Goal: Find specific page/section

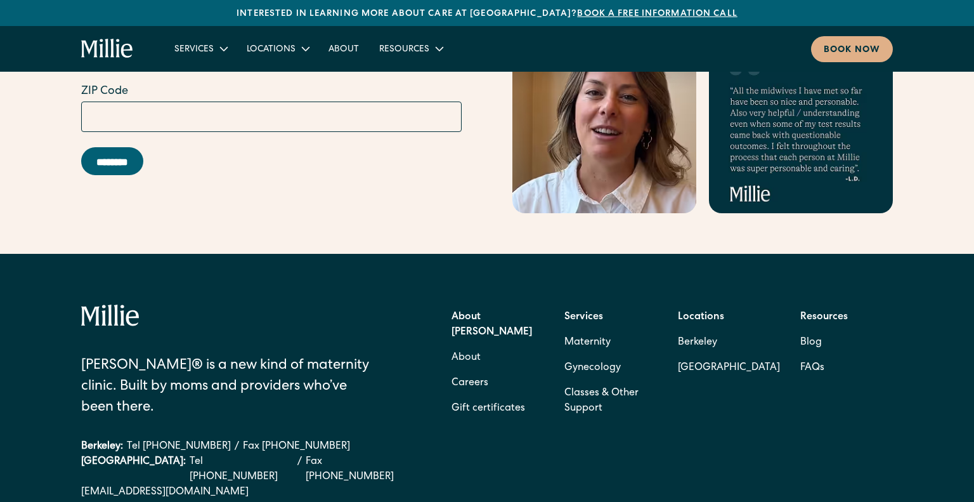
scroll to position [5074, 0]
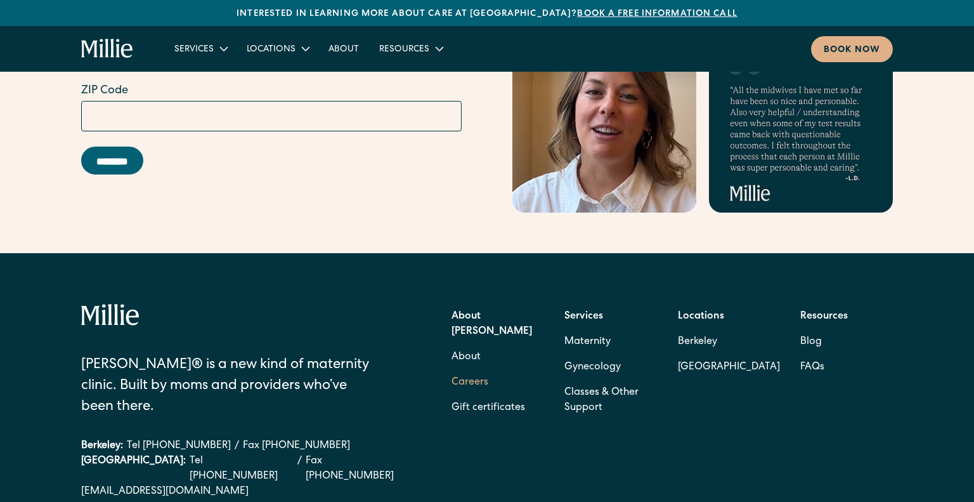
click at [469, 370] on link "Careers" at bounding box center [470, 382] width 37 height 25
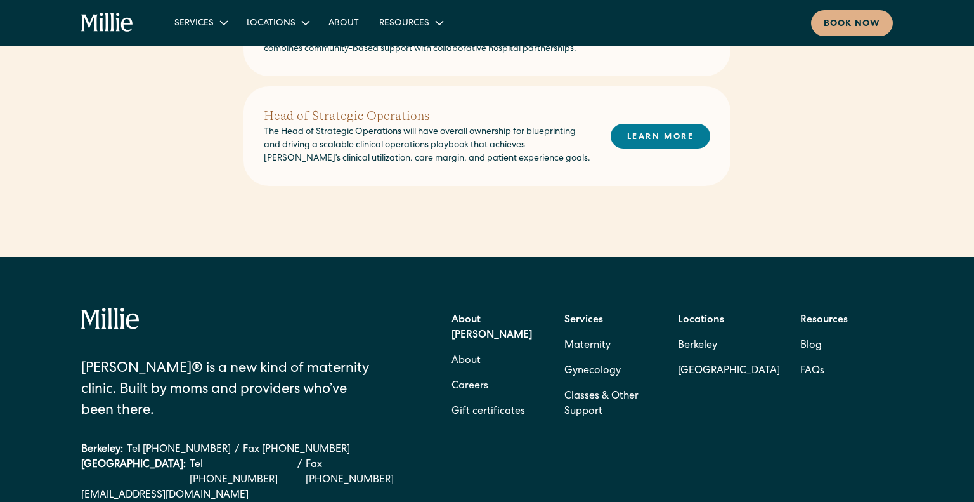
scroll to position [698, 0]
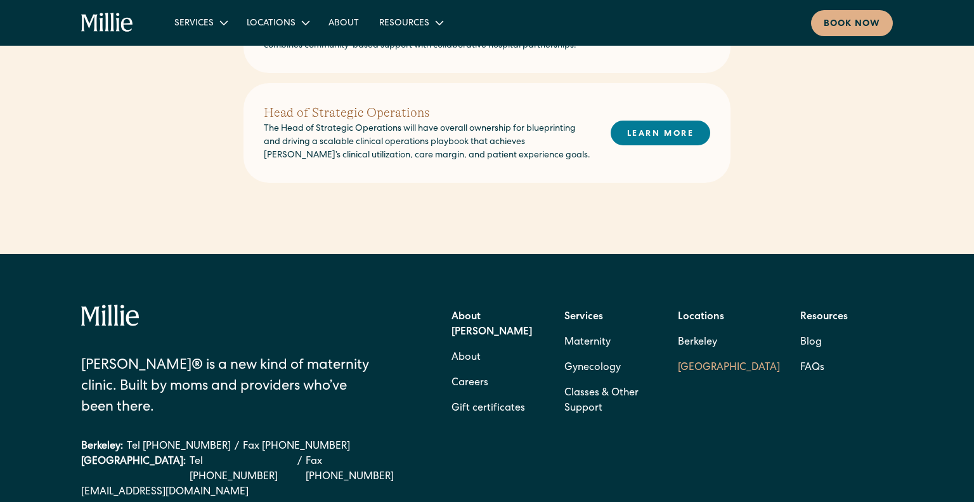
click at [698, 355] on link "[GEOGRAPHIC_DATA]" at bounding box center [729, 367] width 102 height 25
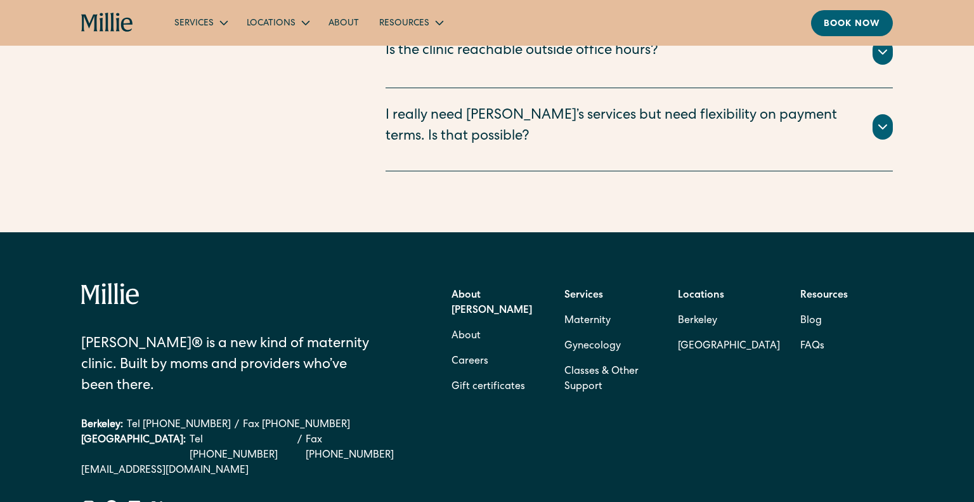
scroll to position [3072, 0]
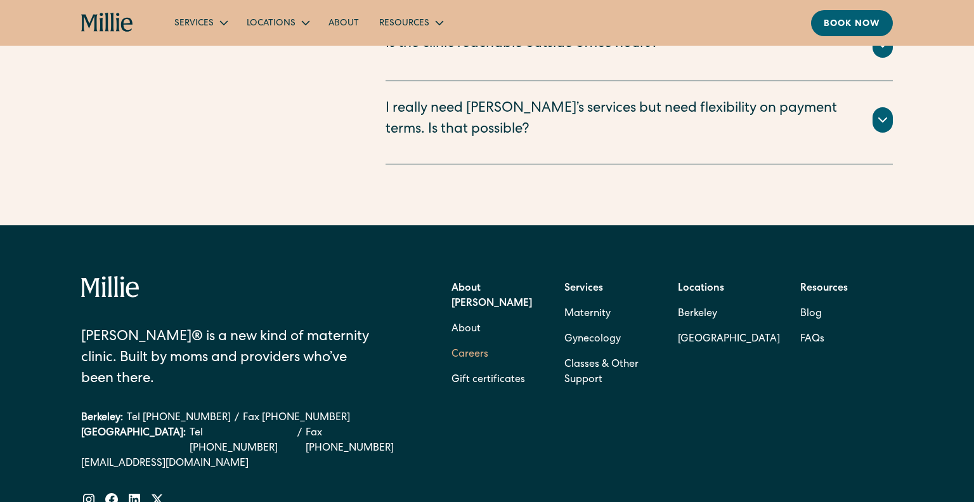
click at [476, 342] on link "Careers" at bounding box center [470, 354] width 37 height 25
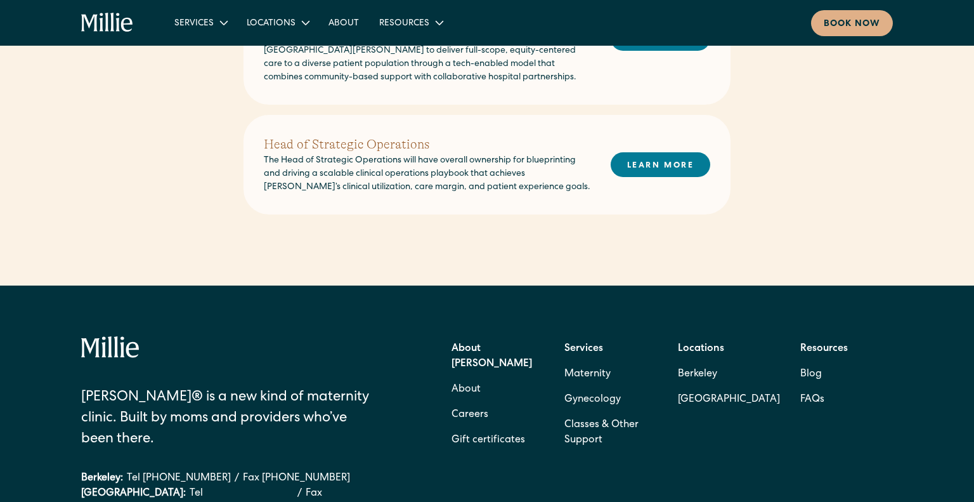
scroll to position [667, 0]
